Goal: Ask a question

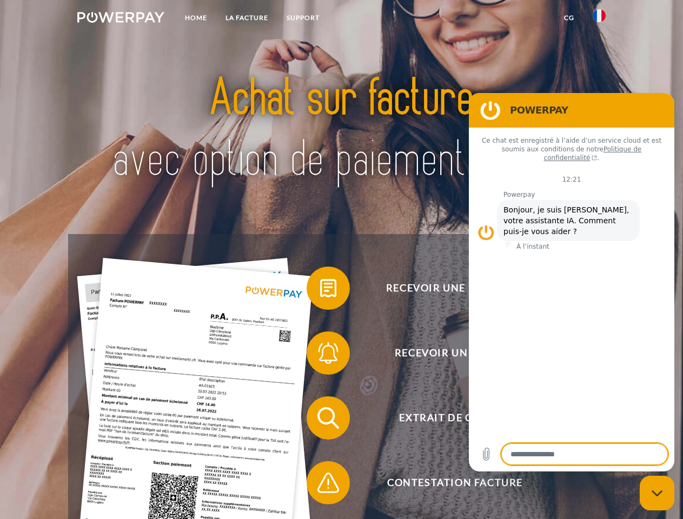
click at [121, 19] on img at bounding box center [120, 17] width 87 height 11
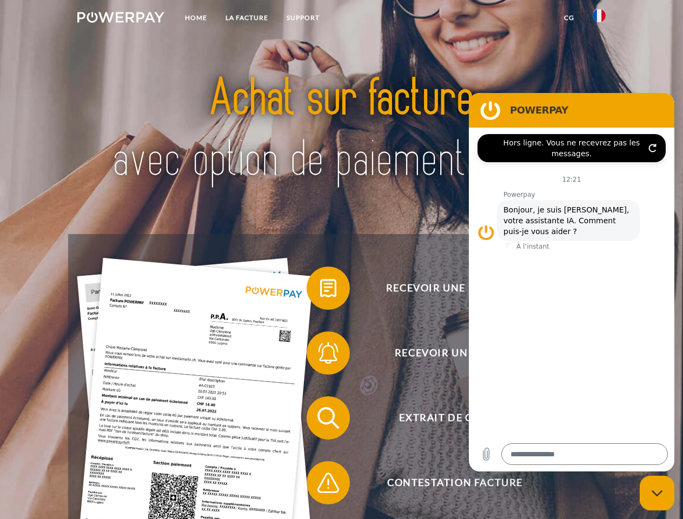
click at [599, 19] on img at bounding box center [599, 15] width 13 height 13
click at [569, 18] on link "CG" at bounding box center [569, 17] width 29 height 19
click at [320, 290] on span at bounding box center [312, 288] width 54 height 54
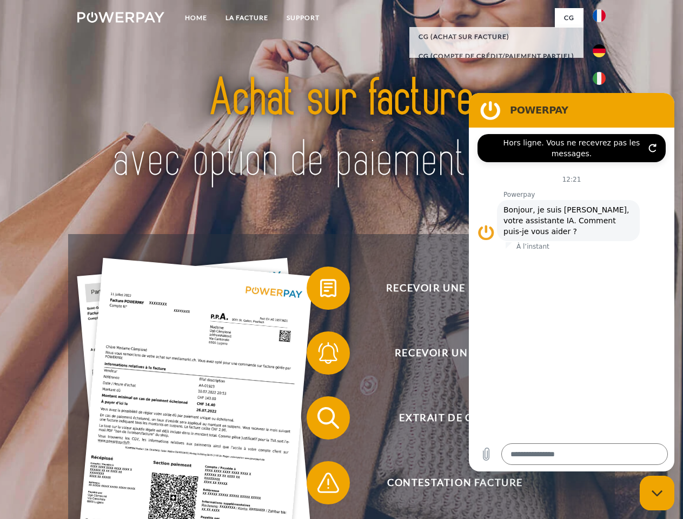
click at [320, 355] on span at bounding box center [312, 353] width 54 height 54
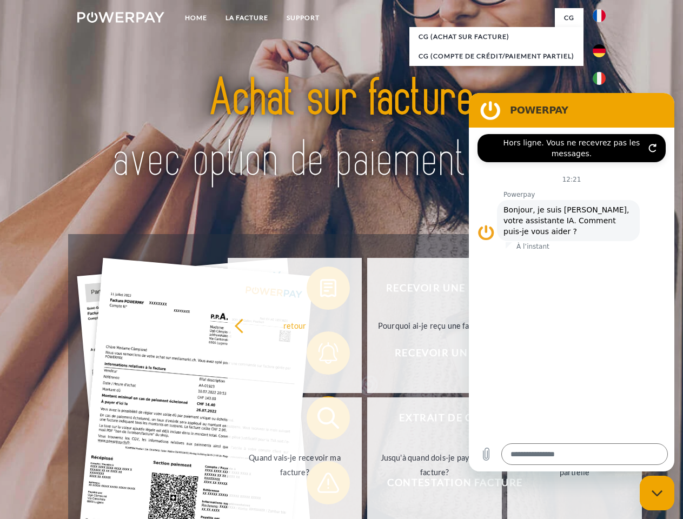
click at [367, 420] on link "Jusqu'à quand dois-je payer ma facture?" at bounding box center [434, 465] width 135 height 135
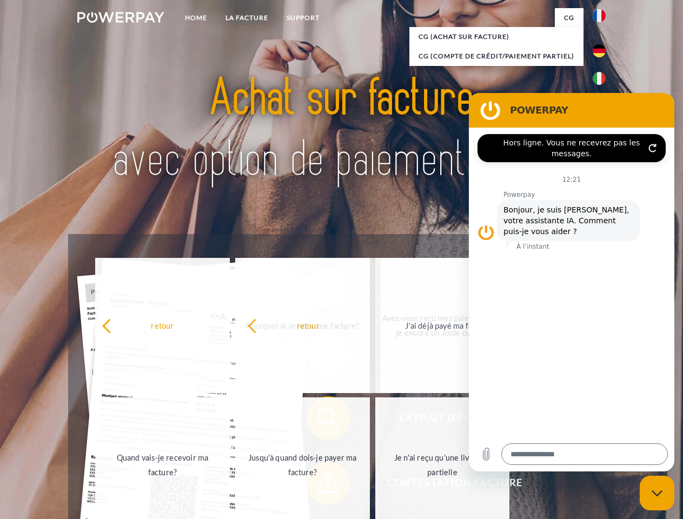
click at [320, 485] on span at bounding box center [312, 483] width 54 height 54
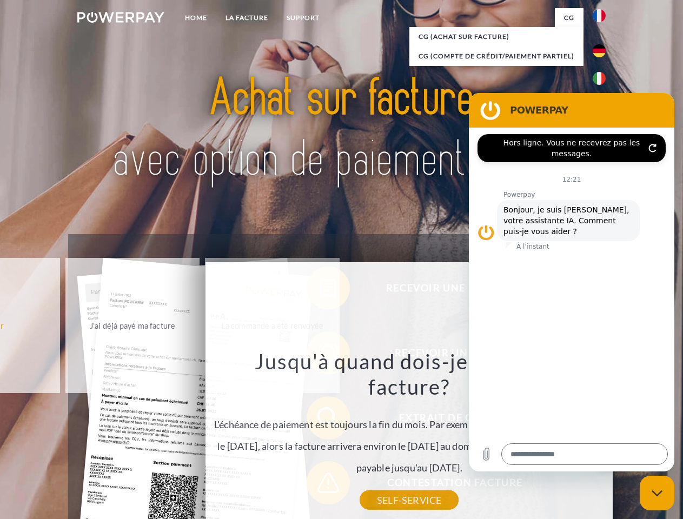
click at [657, 493] on icon "Fermer la fenêtre de messagerie" at bounding box center [657, 493] width 11 height 7
type textarea "*"
